Goal: Task Accomplishment & Management: Use online tool/utility

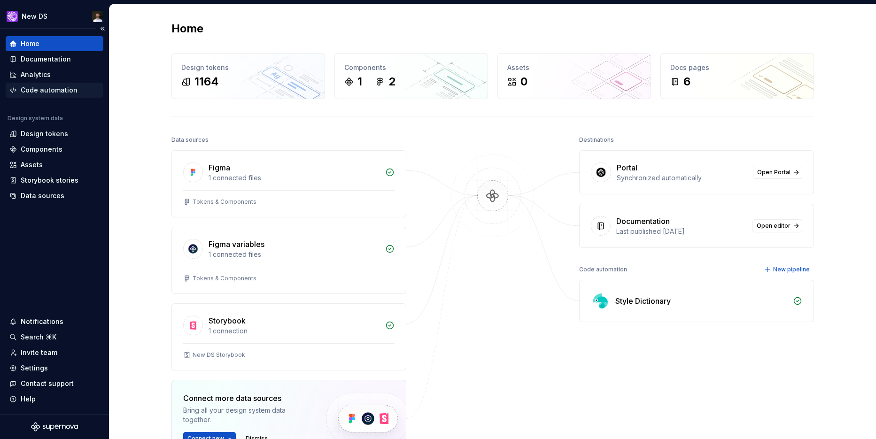
click at [33, 91] on div "Code automation" at bounding box center [49, 89] width 57 height 9
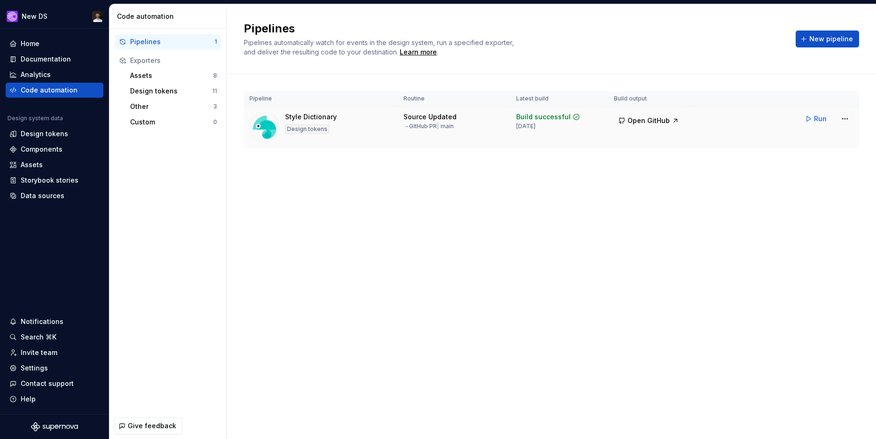
click at [836, 122] on div "Run" at bounding box center [826, 118] width 53 height 17
click at [840, 122] on html "New DS Home Documentation Analytics Code automation Design system data Design t…" at bounding box center [438, 219] width 876 height 439
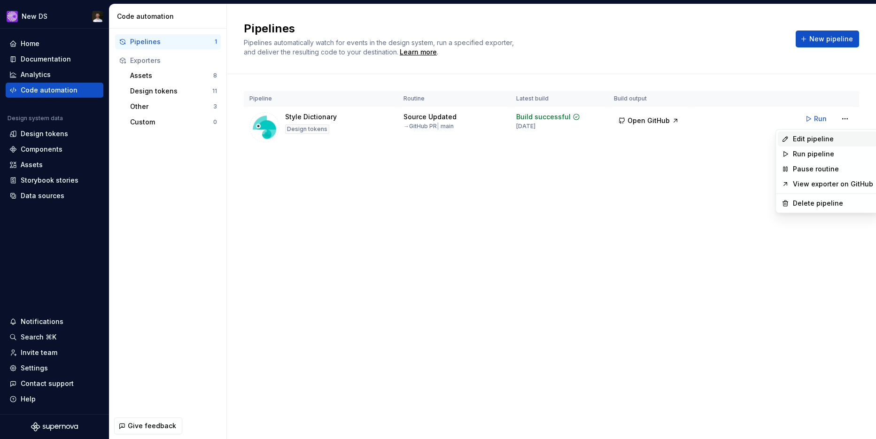
click at [822, 140] on div "Edit pipeline" at bounding box center [833, 138] width 80 height 9
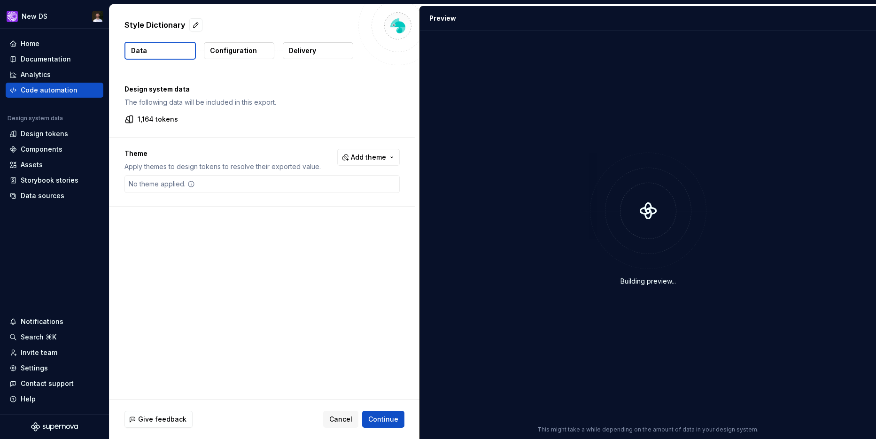
click at [310, 54] on p "Delivery" at bounding box center [302, 50] width 27 height 9
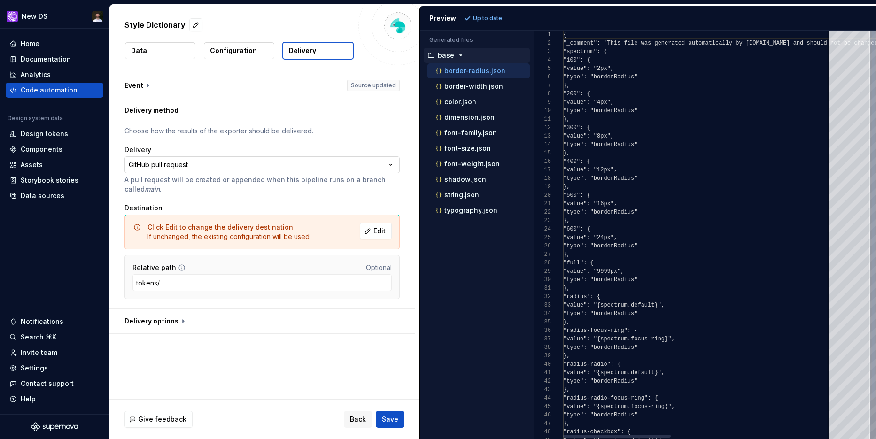
click at [319, 166] on html "**********" at bounding box center [438, 219] width 876 height 439
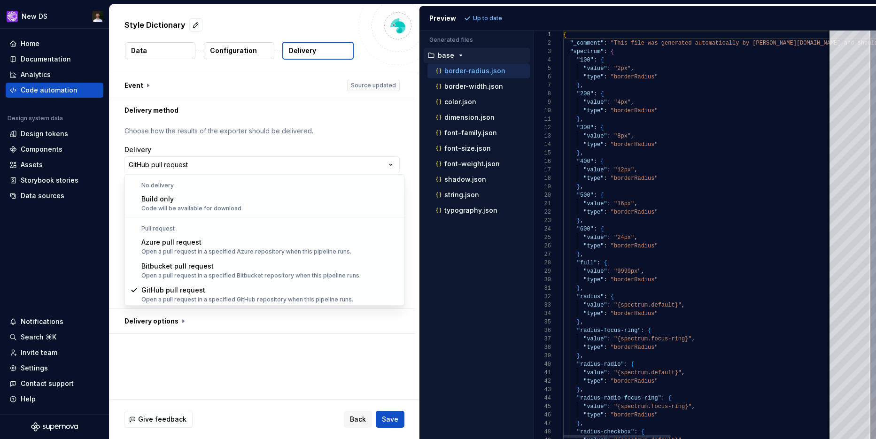
scroll to position [0, 0]
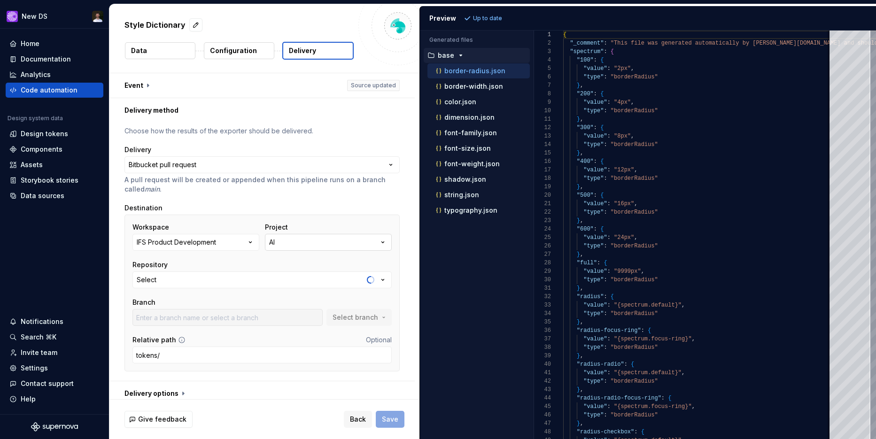
click at [308, 241] on button "AI" at bounding box center [328, 242] width 127 height 17
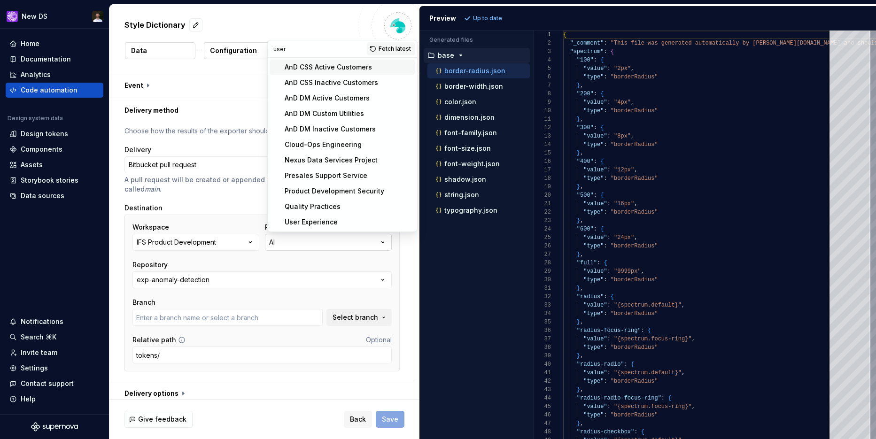
type input "user"
type input "main"
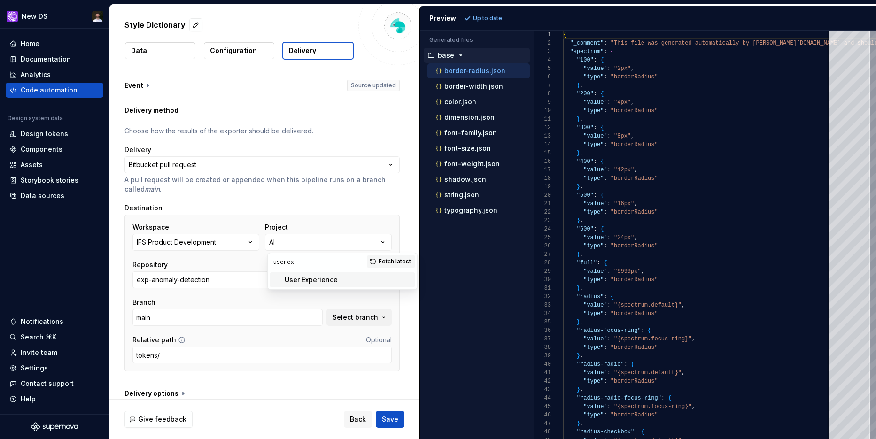
type input "user ex"
click at [320, 284] on div "User Experience" at bounding box center [311, 279] width 53 height 9
click at [260, 280] on button "IFS/UX/ComponentLibrary" at bounding box center [261, 280] width 259 height 17
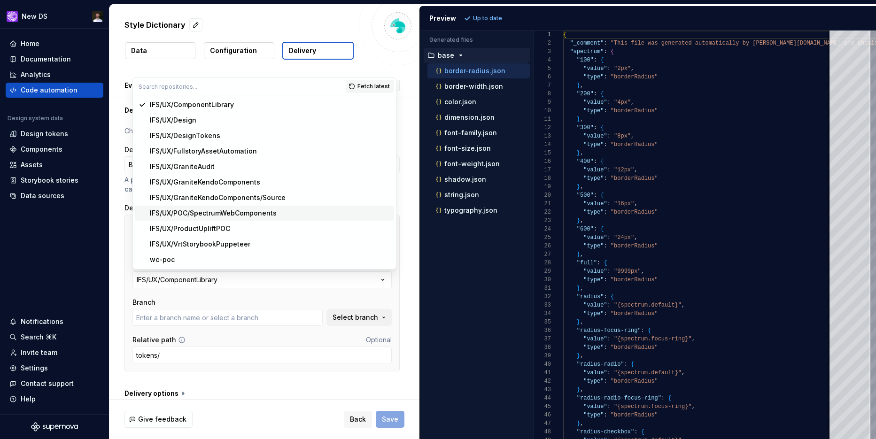
click at [250, 212] on div "IFS/UX/POC/SpectrumWebComponents" at bounding box center [213, 213] width 127 height 9
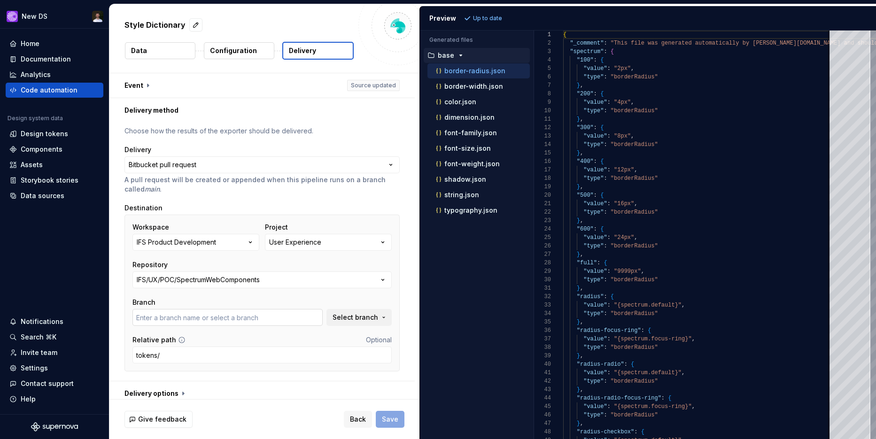
scroll to position [7, 0]
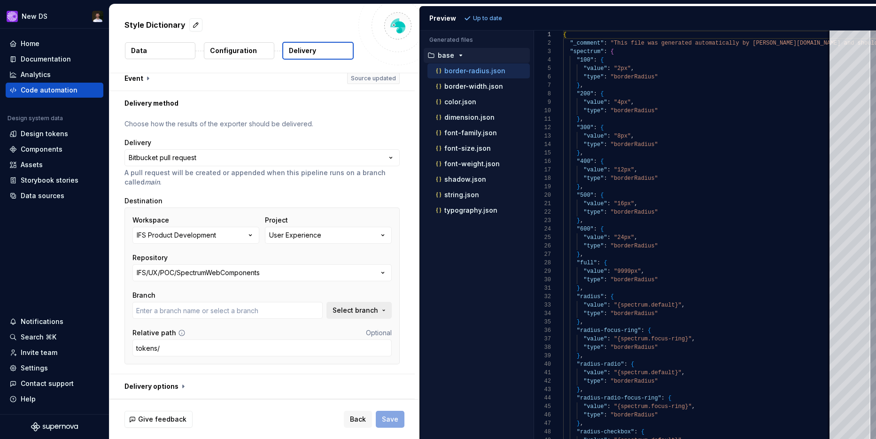
click at [339, 310] on button "Select branch" at bounding box center [358, 310] width 65 height 17
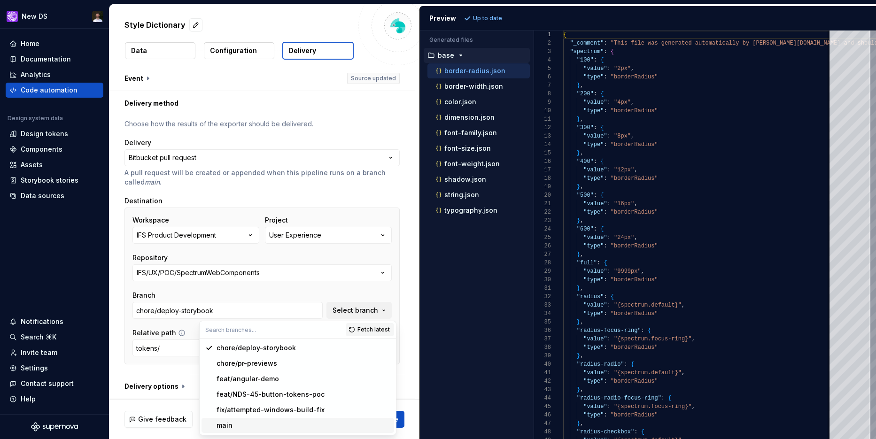
click at [225, 425] on div "main" at bounding box center [225, 425] width 16 height 9
type input "main"
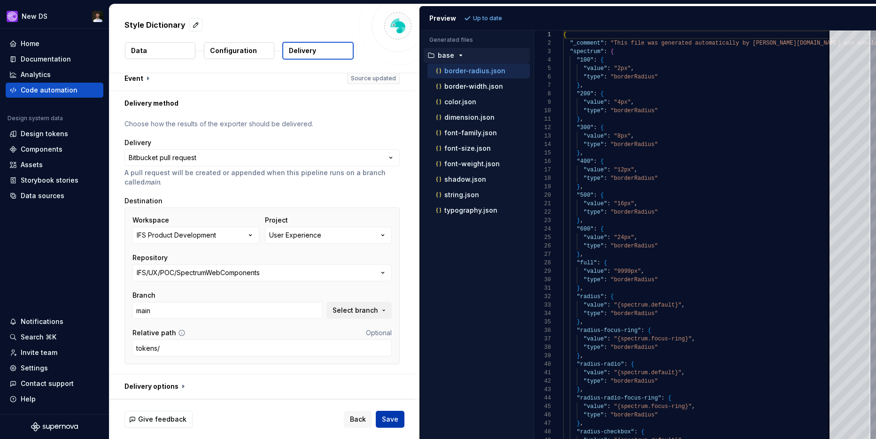
click at [396, 423] on span "Save" at bounding box center [390, 419] width 16 height 9
click at [70, 93] on div "Code automation" at bounding box center [49, 89] width 57 height 9
